Goal: Task Accomplishment & Management: Manage account settings

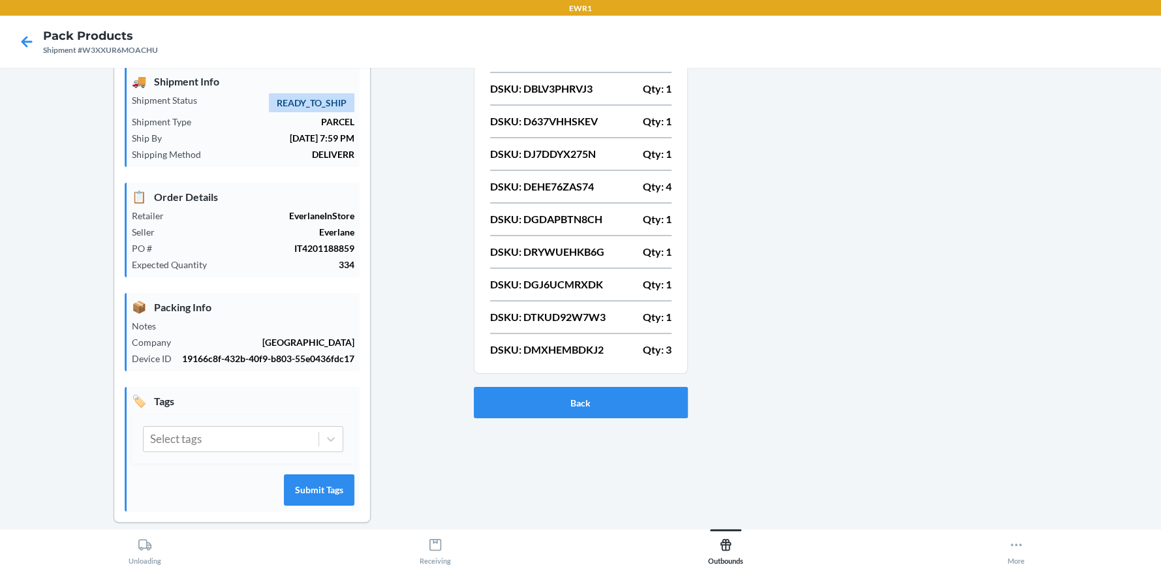
scroll to position [59, 0]
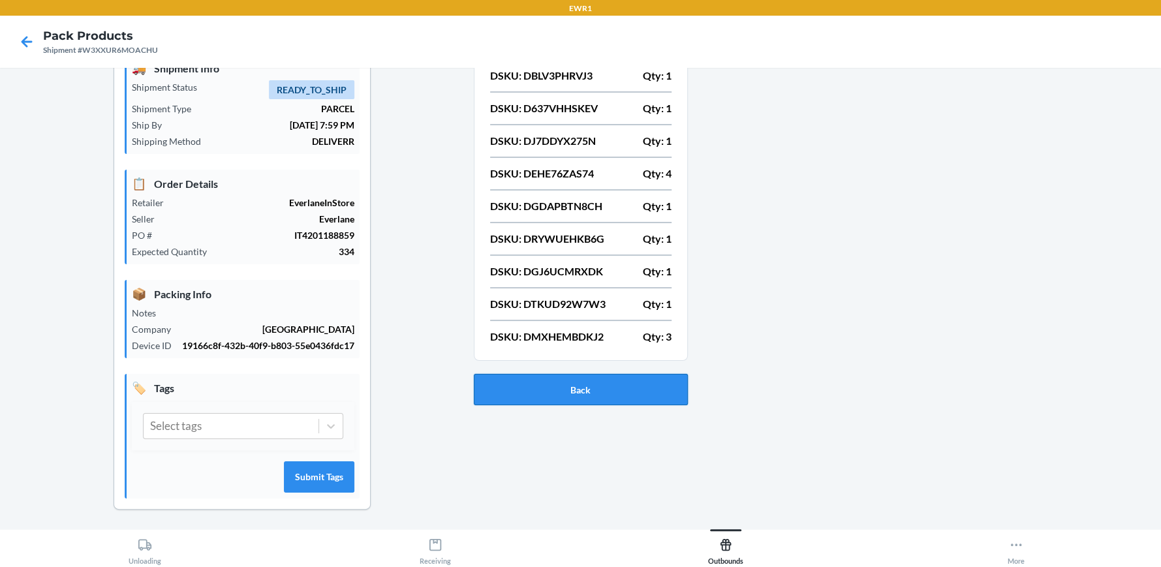
click at [588, 390] on button "Back" at bounding box center [581, 389] width 214 height 31
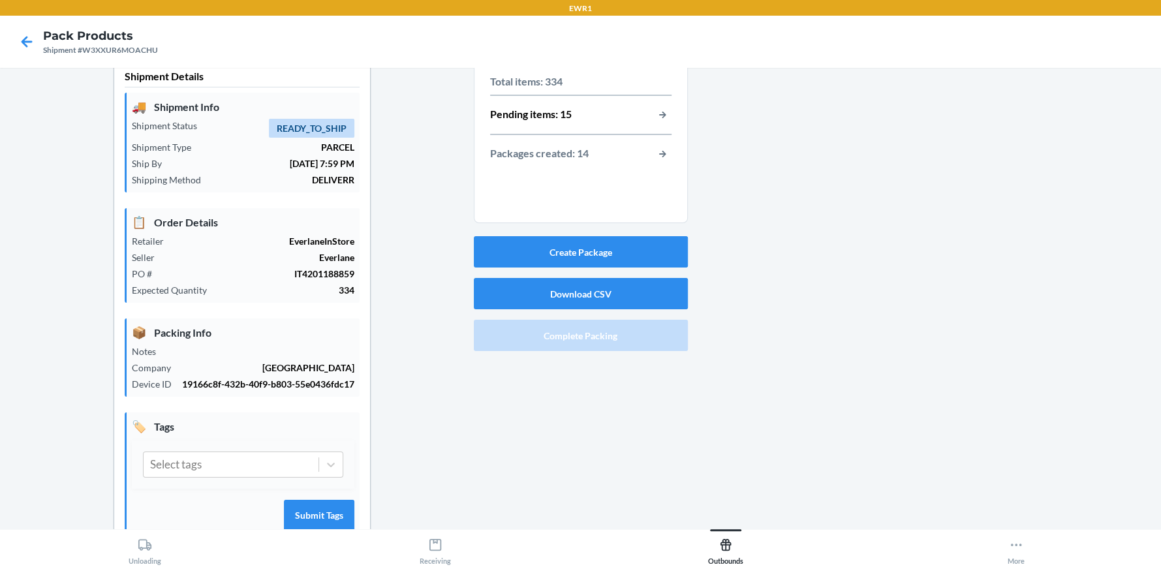
scroll to position [0, 0]
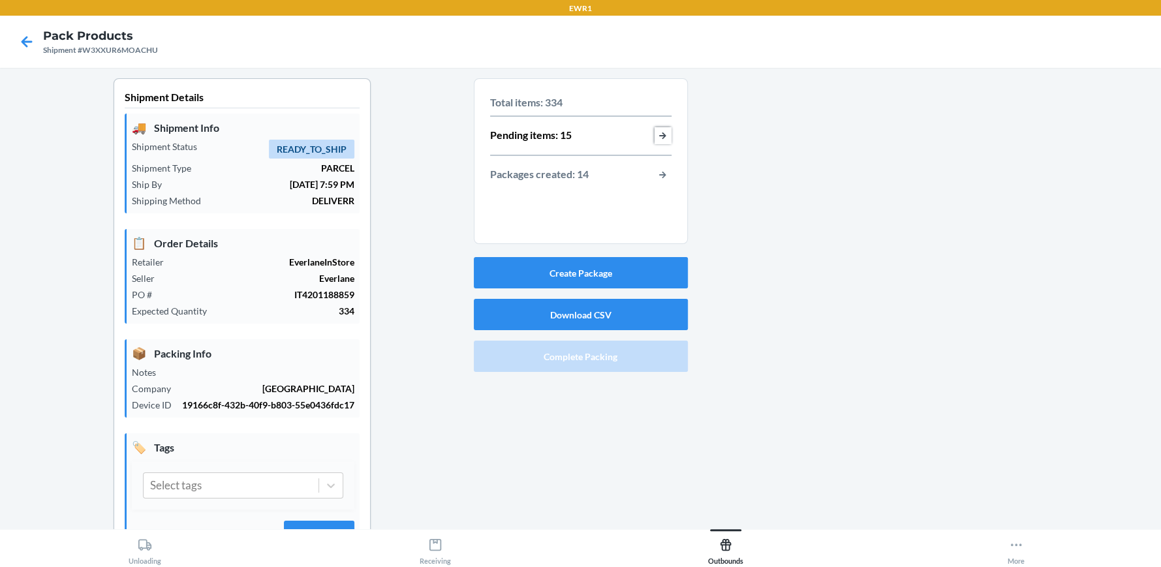
click at [657, 136] on button "button-view-pending-items" at bounding box center [663, 135] width 17 height 17
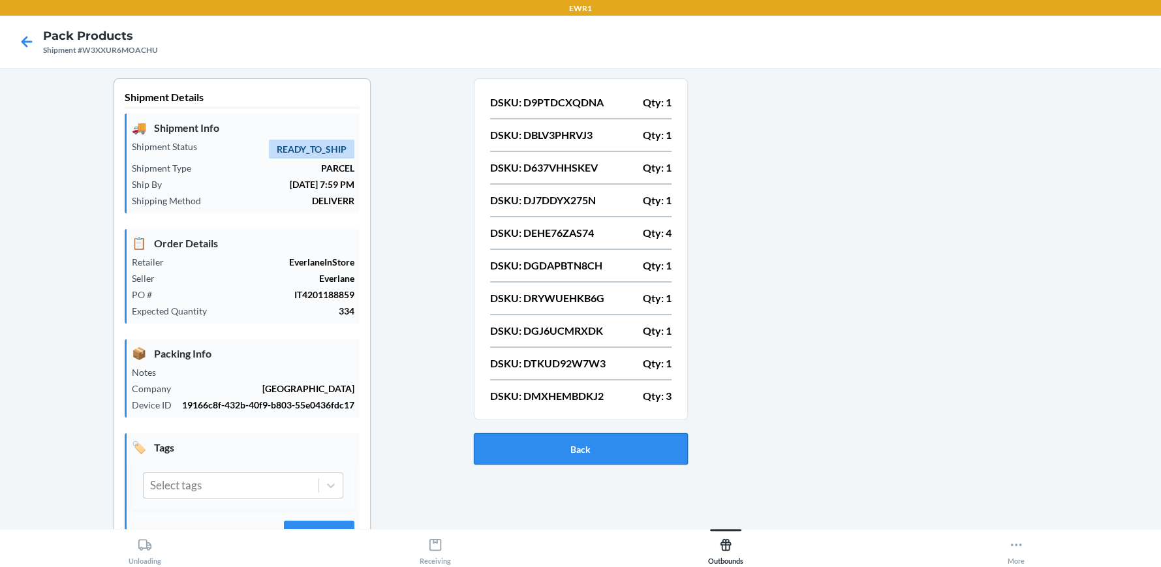
click at [618, 454] on button "Back" at bounding box center [581, 449] width 214 height 31
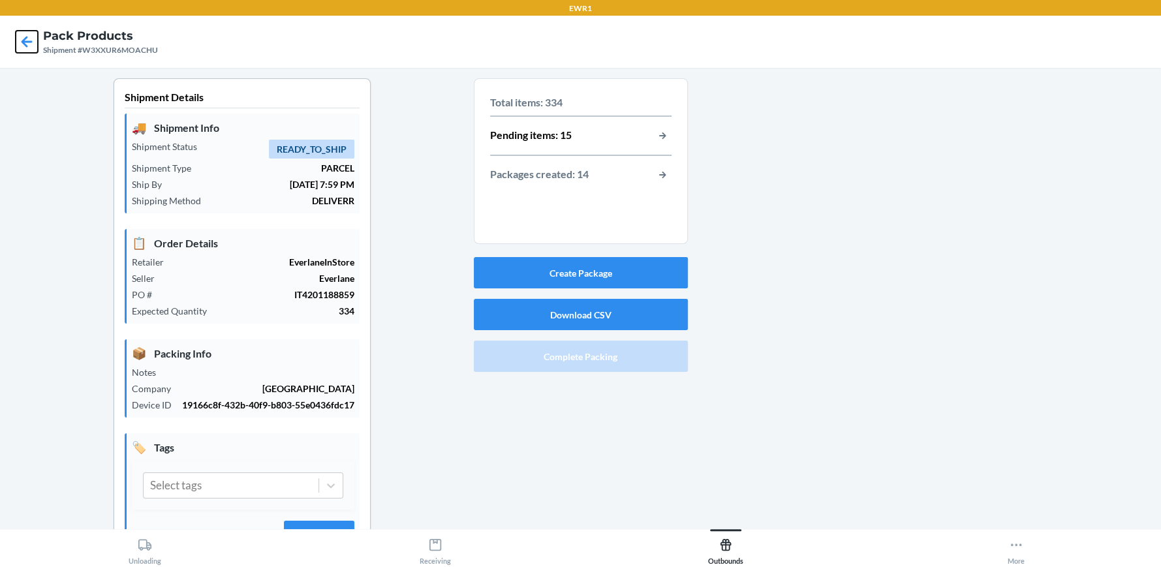
click at [31, 43] on icon at bounding box center [27, 42] width 22 height 22
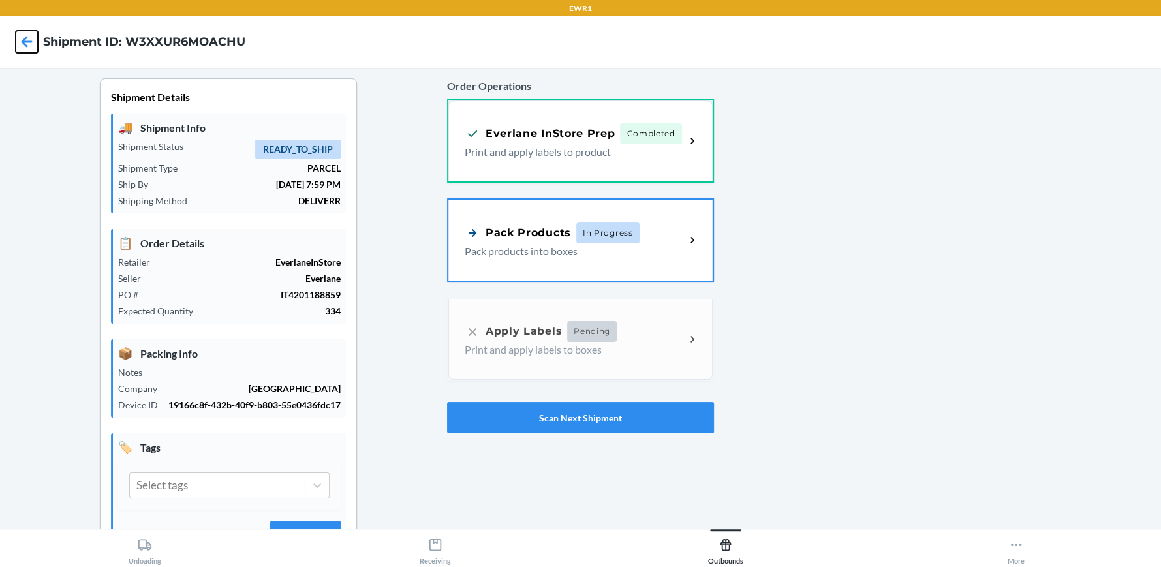
click at [16, 42] on icon at bounding box center [27, 42] width 22 height 22
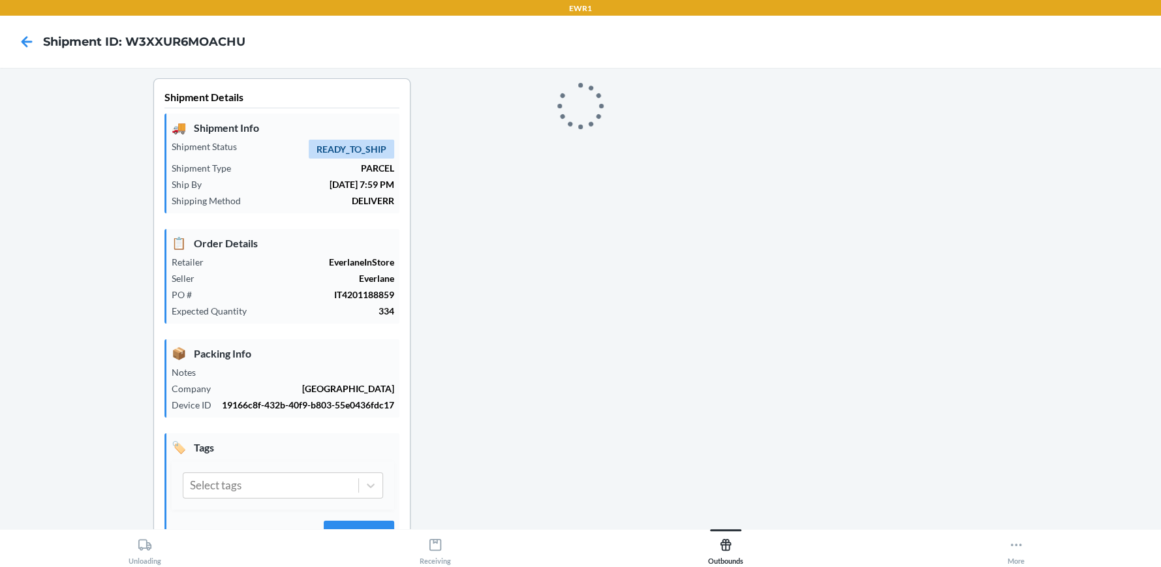
click at [745, 191] on div at bounding box center [879, 334] width 543 height 512
click at [1005, 558] on button "More" at bounding box center [1016, 547] width 291 height 36
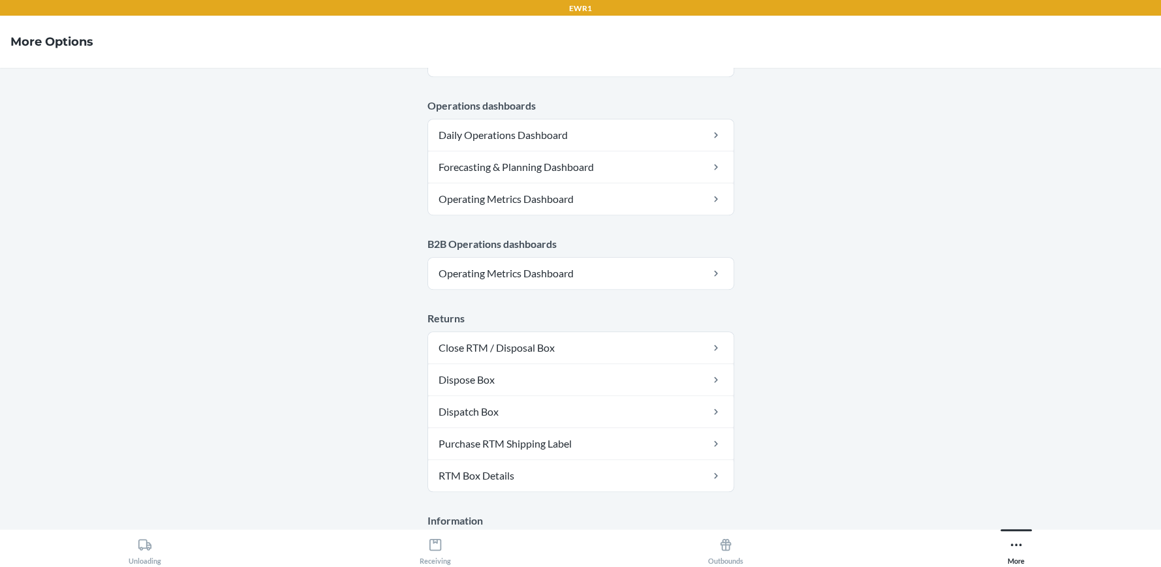
scroll to position [686, 0]
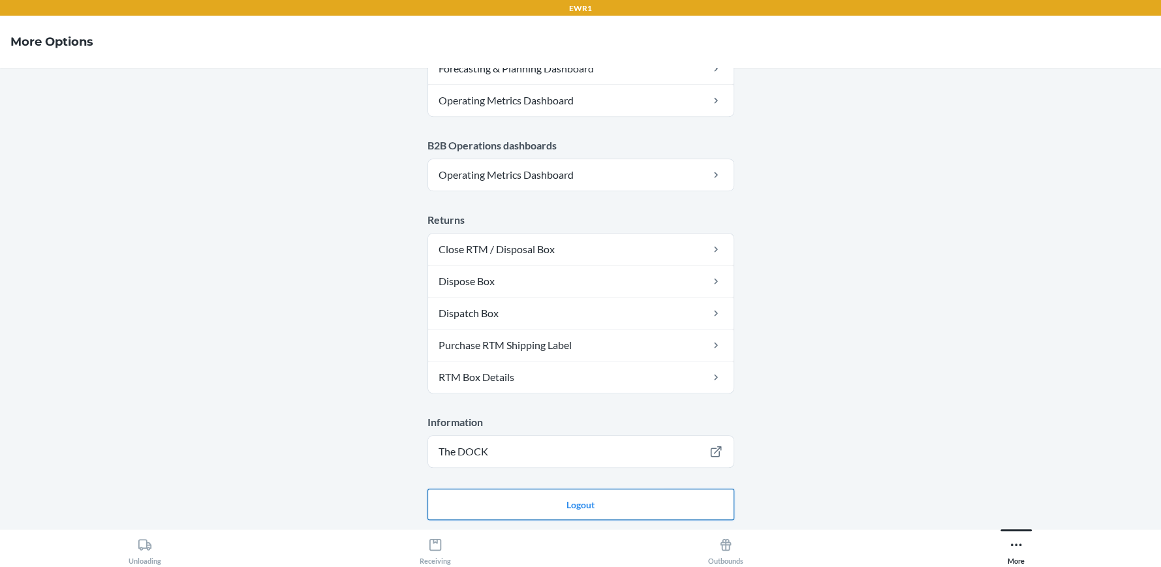
drag, startPoint x: 597, startPoint y: 508, endPoint x: 558, endPoint y: 490, distance: 43.2
click at [597, 508] on button "Logout" at bounding box center [581, 504] width 307 height 31
